Goal: Task Accomplishment & Management: Use online tool/utility

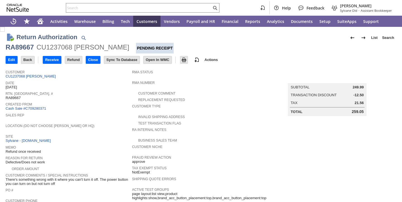
click at [80, 107] on div "Created From Cash Sale #C709280371" at bounding box center [68, 106] width 124 height 10
click at [48, 62] on input "Receive" at bounding box center [52, 59] width 18 height 7
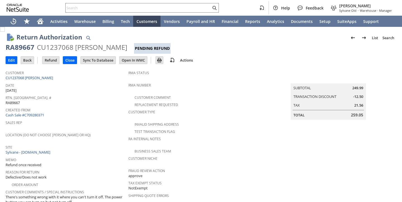
scroll to position [246, 0]
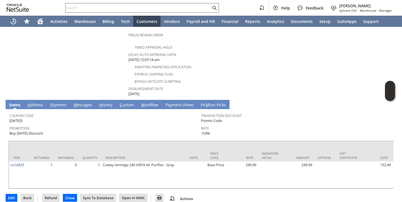
click at [203, 4] on div at bounding box center [142, 8] width 154 height 10
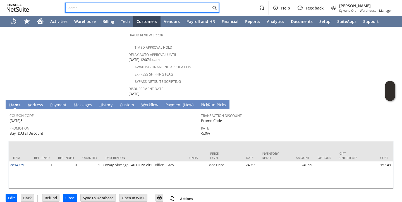
click at [204, 8] on input "text" at bounding box center [139, 7] width 146 height 7
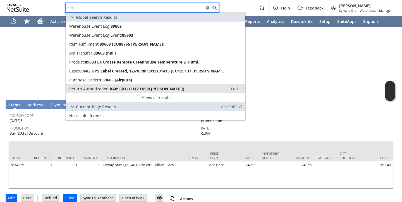
type input "89603"
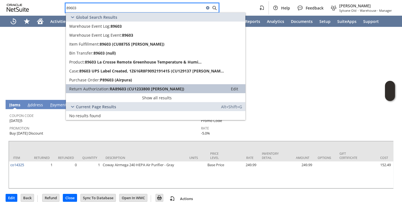
click at [108, 87] on span "Return Authorization:" at bounding box center [89, 88] width 41 height 5
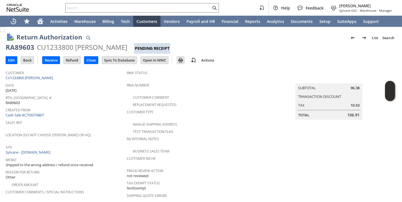
click at [108, 87] on div "Date 9/11/2025" at bounding box center [65, 87] width 118 height 12
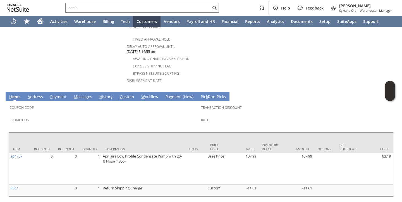
scroll to position [263, 0]
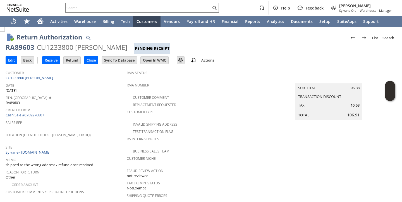
click at [108, 106] on span "Created From" at bounding box center [65, 109] width 118 height 6
click at [50, 61] on input "Receive" at bounding box center [50, 59] width 17 height 7
